Goal: Book appointment/travel/reservation

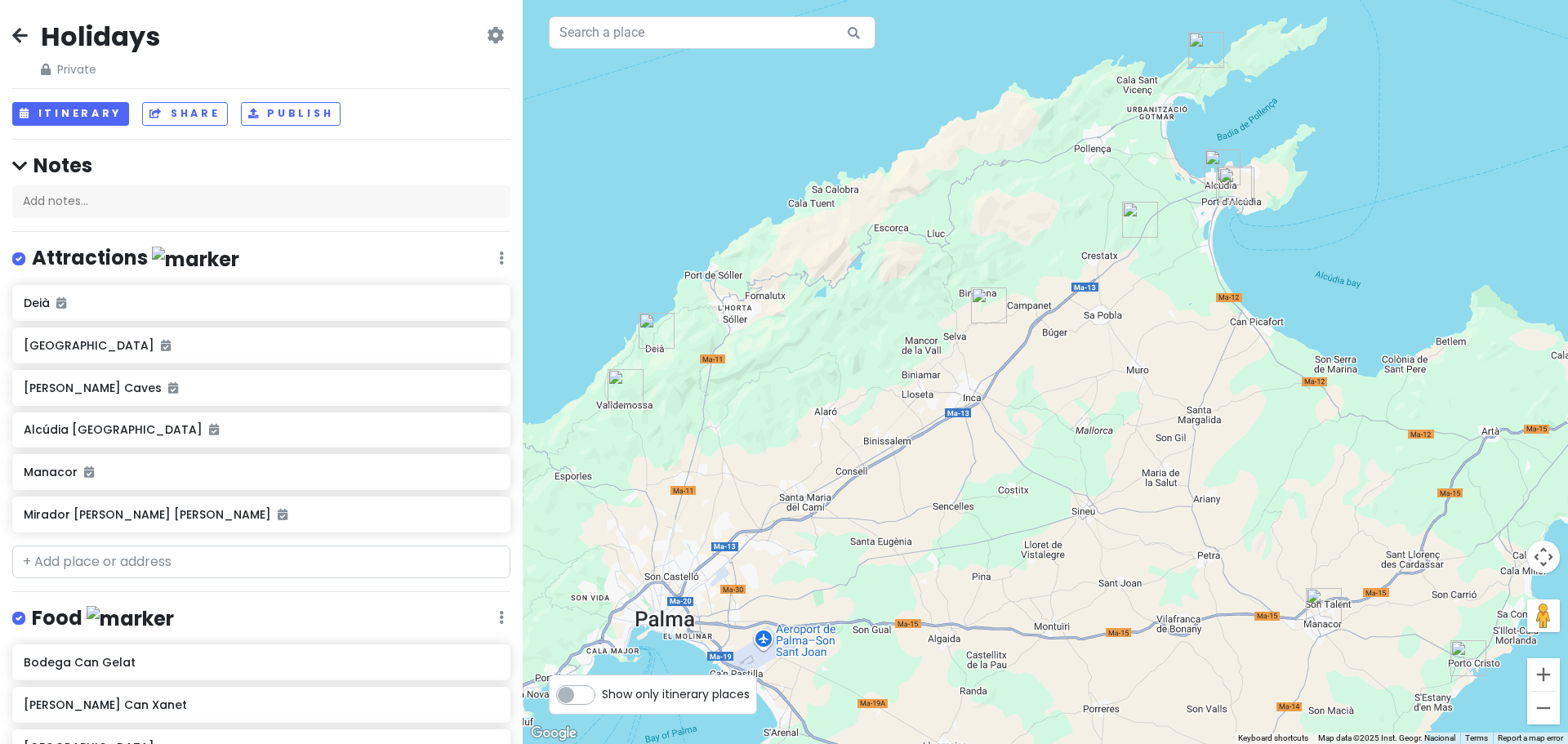
click at [16, 32] on icon at bounding box center [20, 35] width 15 height 13
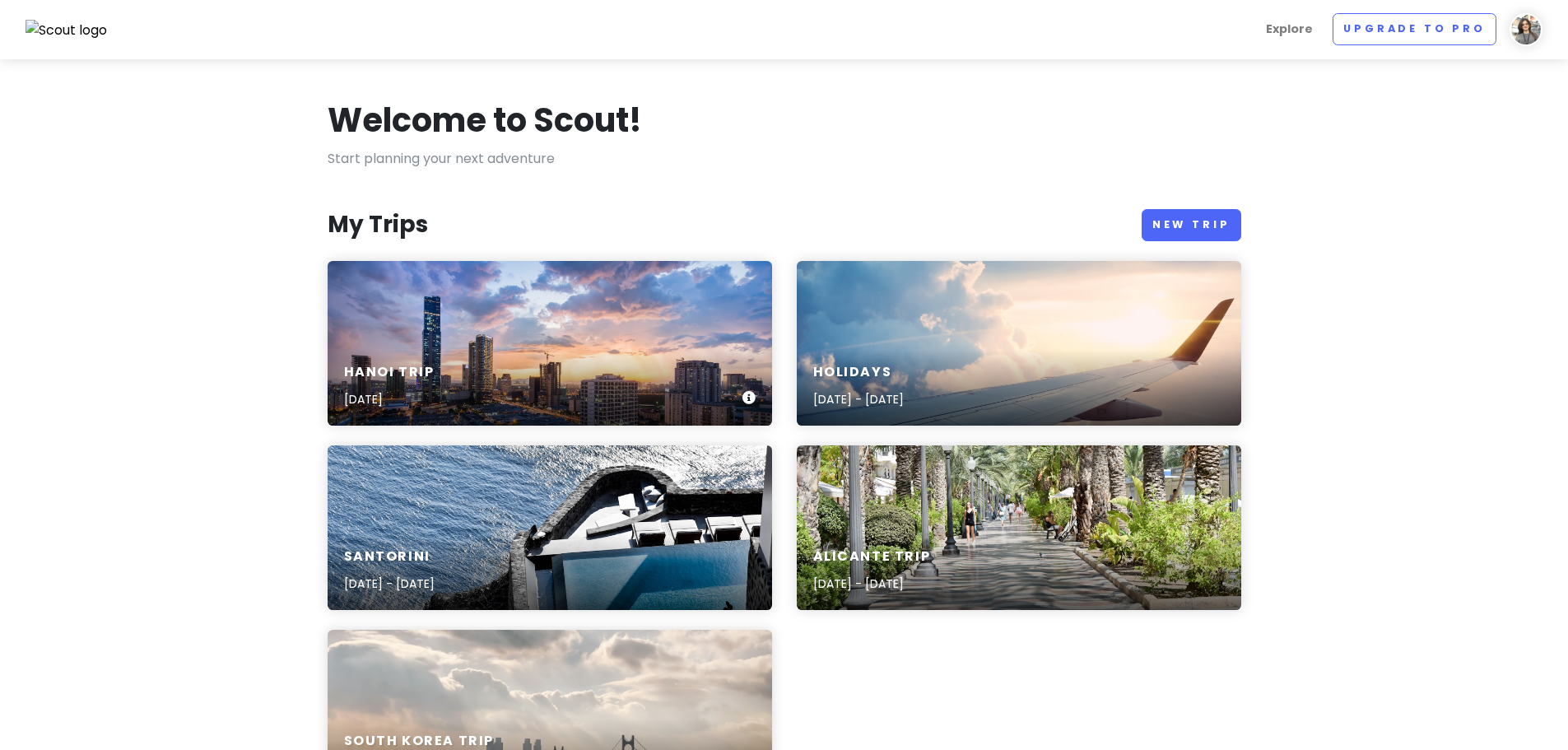
click at [507, 295] on div "Hanoi Trip [DATE]" at bounding box center [550, 344] width 445 height 165
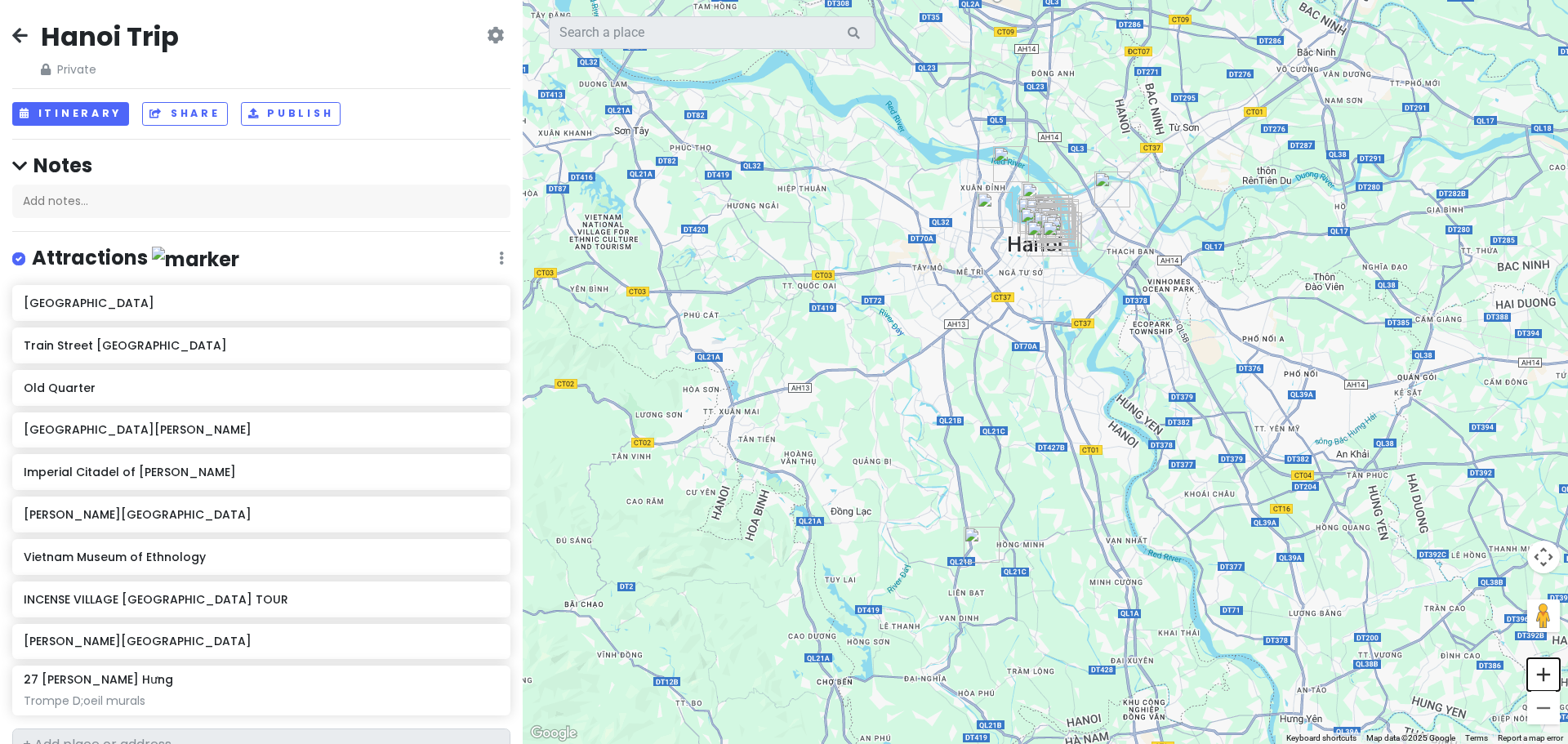
click at [1537, 677] on button "Zoom in" at bounding box center [1543, 674] width 33 height 33
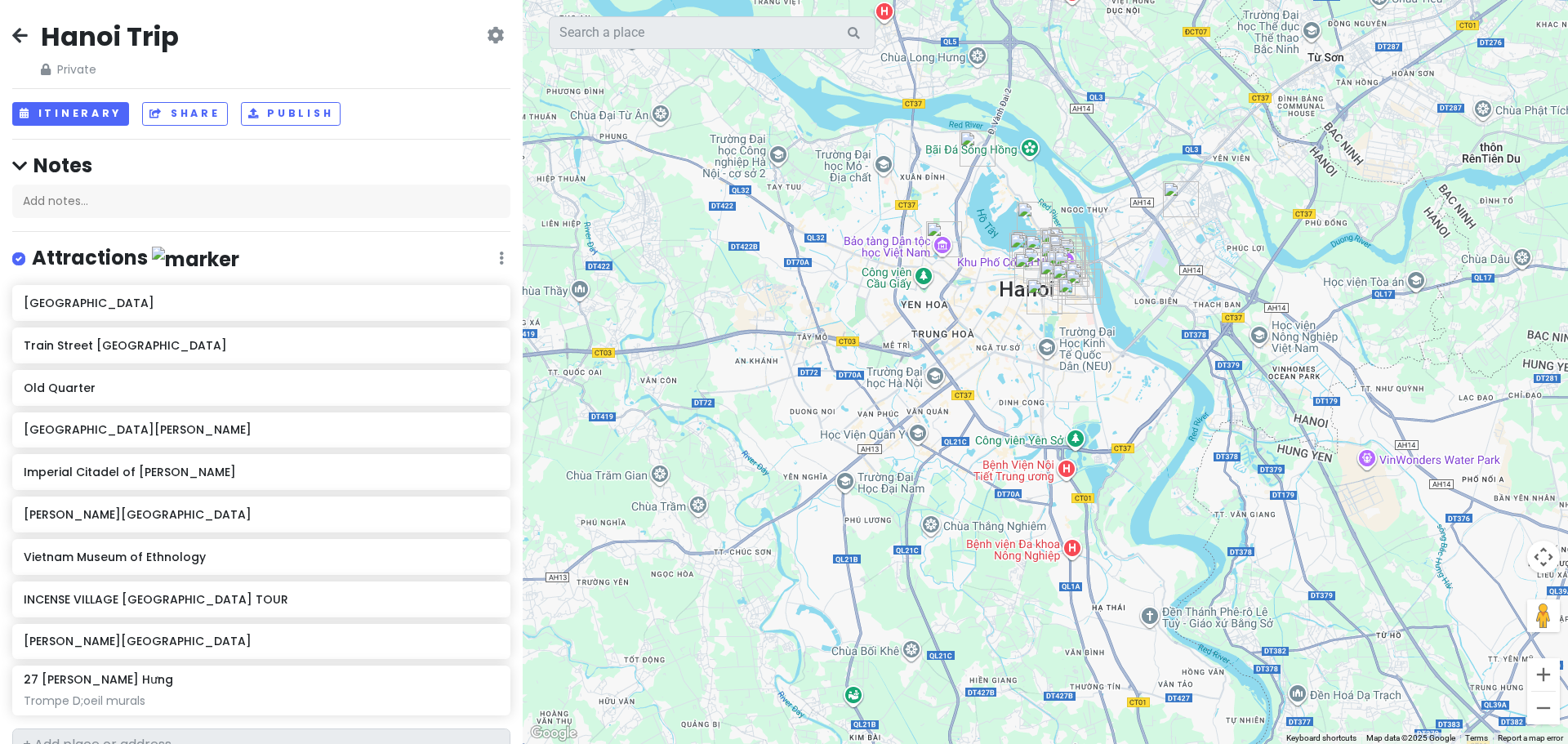
drag, startPoint x: 992, startPoint y: 170, endPoint x: 995, endPoint y: 349, distance: 179.0
click at [995, 349] on div at bounding box center [1045, 372] width 1045 height 744
click at [1542, 675] on button "Zoom in" at bounding box center [1543, 674] width 33 height 33
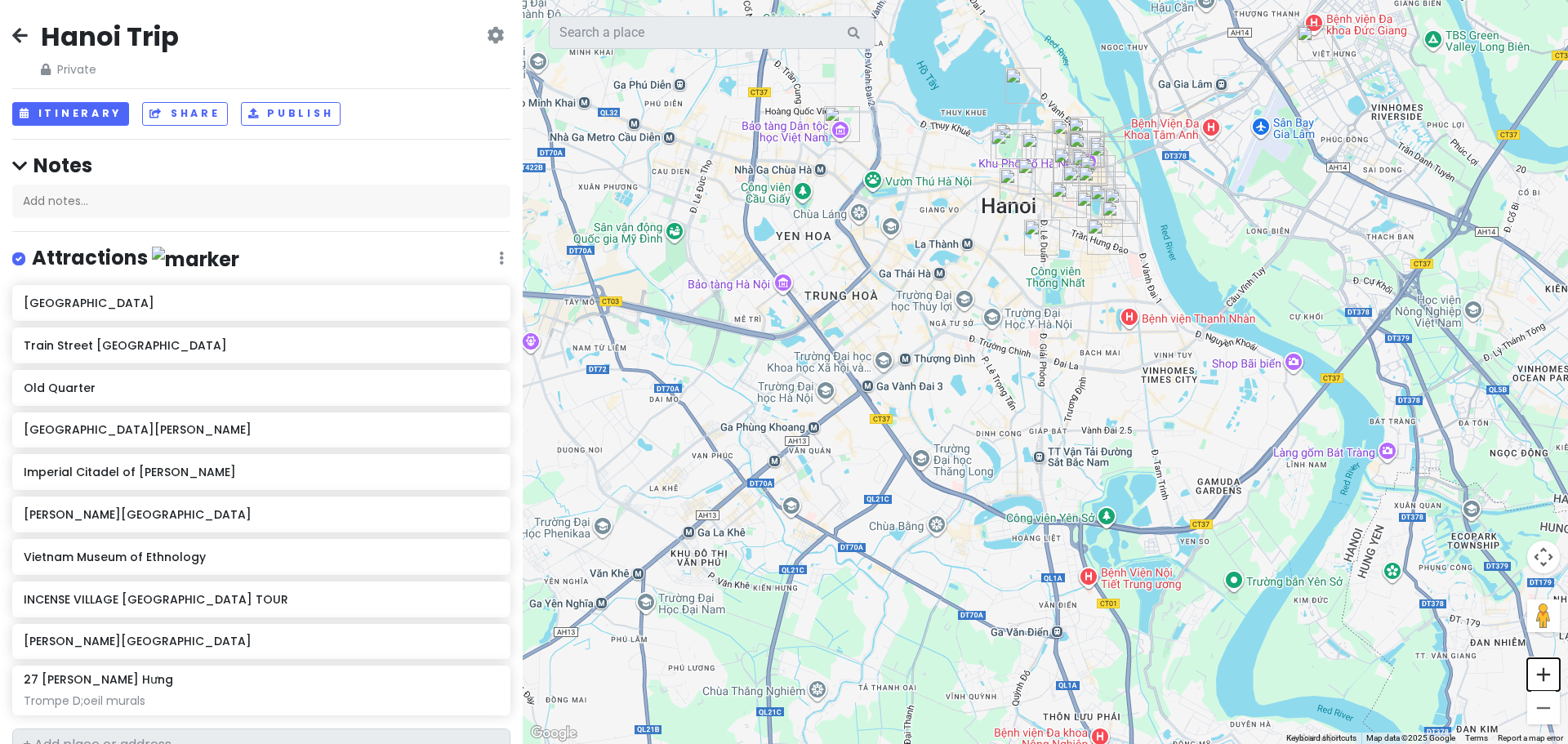
click at [1546, 676] on button "Zoom in" at bounding box center [1543, 674] width 33 height 33
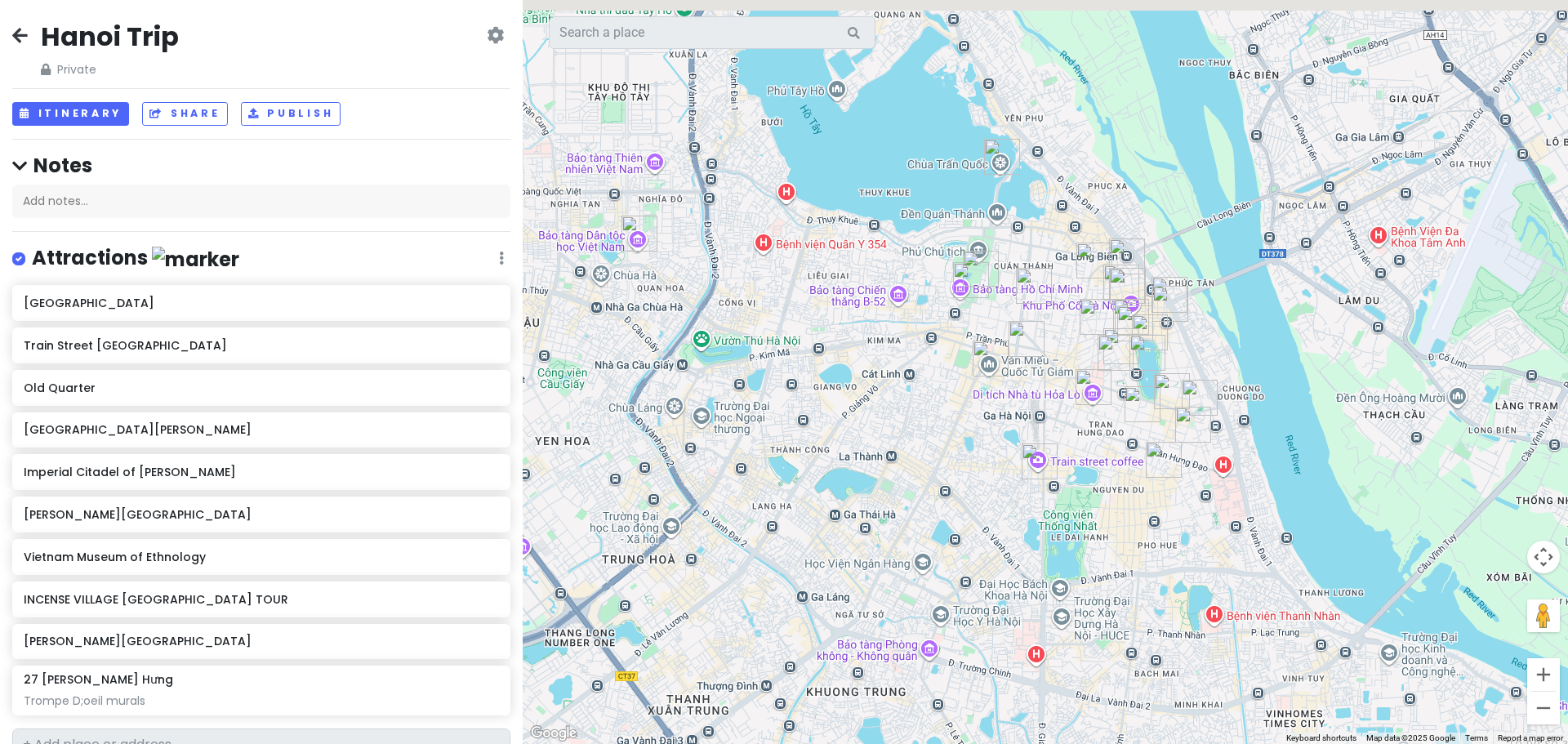
drag, startPoint x: 1107, startPoint y: 174, endPoint x: 1111, endPoint y: 523, distance: 349.0
click at [1111, 523] on div at bounding box center [1045, 372] width 1045 height 744
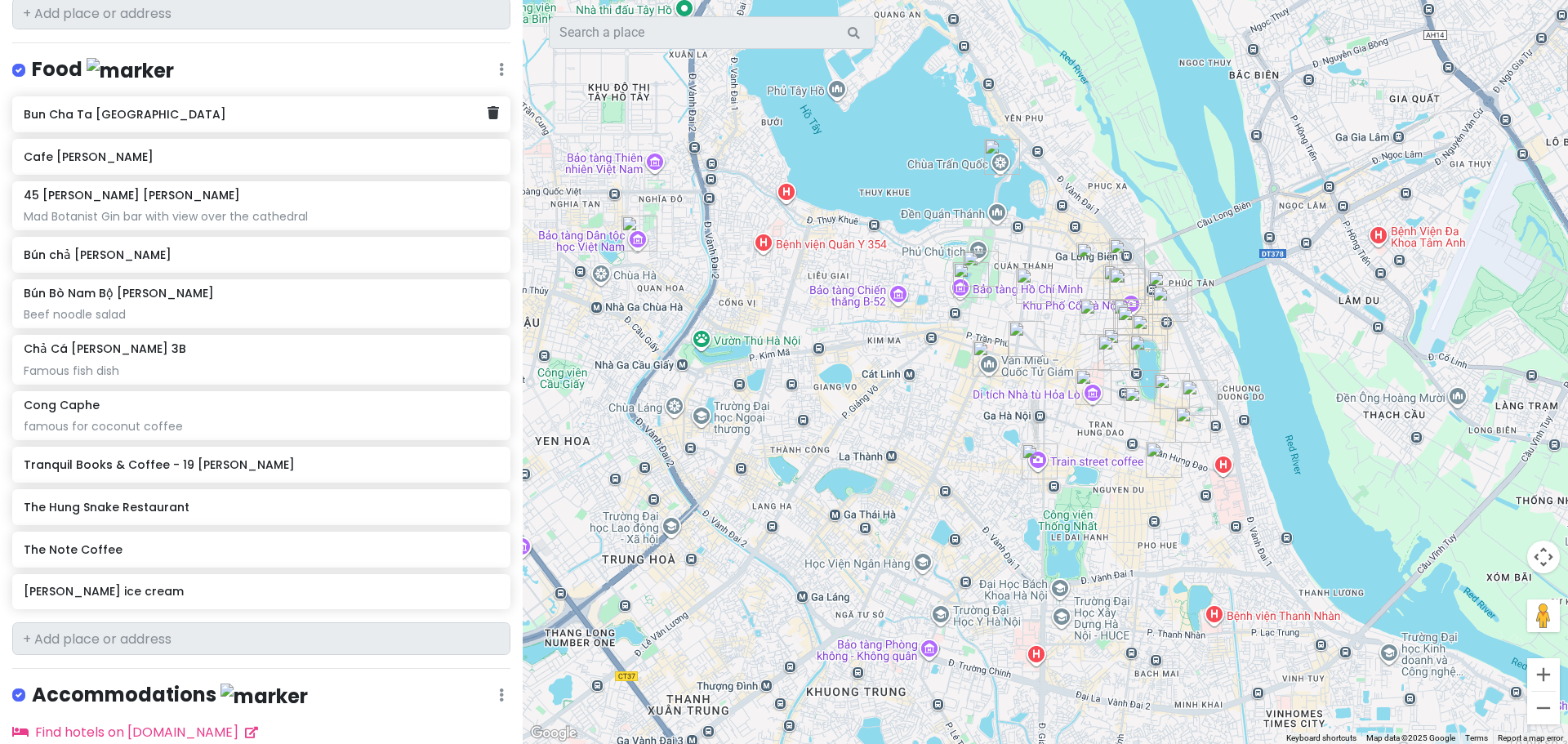
scroll to position [1062, 0]
